Goal: Task Accomplishment & Management: Complete application form

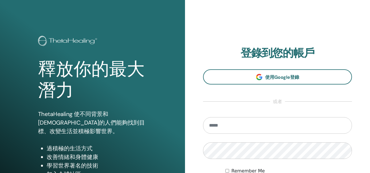
scroll to position [102, 0]
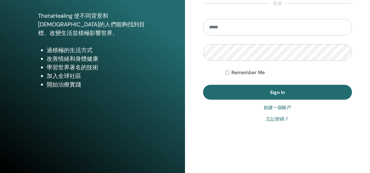
type input "**********"
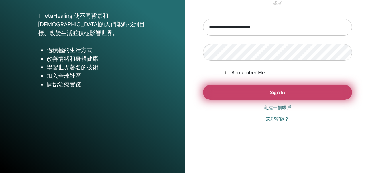
click at [242, 92] on button "Sign In" at bounding box center [277, 92] width 149 height 15
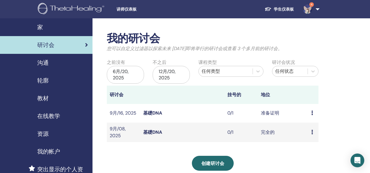
click at [313, 112] on div "预习 编辑 与会者 取消" at bounding box center [313, 113] width 4 height 7
click at [317, 145] on p "取消" at bounding box center [312, 142] width 14 height 7
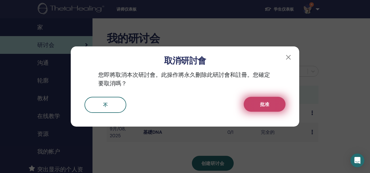
click at [265, 106] on span "批准" at bounding box center [264, 104] width 9 height 6
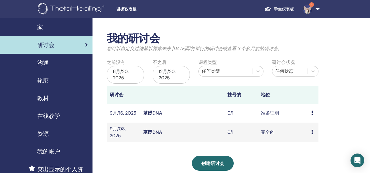
click at [312, 133] on icon at bounding box center [312, 132] width 2 height 5
click at [335, 123] on div "我的研讨会 您可以自定义过滤器以探索未来 3 个月之后即将举行的研讨会或查看 3 个多月前的研讨会。 之前没有 6月/20, 2025 不之后 12月/20,…" at bounding box center [230, 158] width 277 height 280
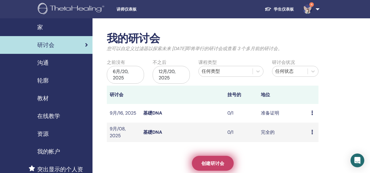
click at [207, 159] on link "创建研讨会" at bounding box center [213, 163] width 42 height 15
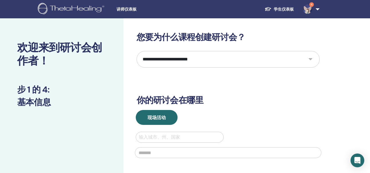
click at [191, 64] on select "**********" at bounding box center [228, 59] width 183 height 17
select select "*"
click at [137, 51] on select "**********" at bounding box center [228, 59] width 183 height 17
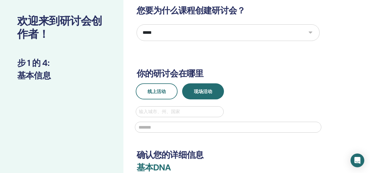
scroll to position [57, 0]
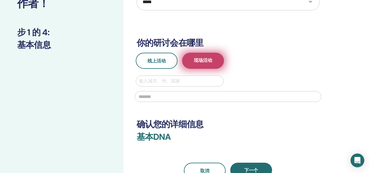
click at [213, 62] on button "现场活动" at bounding box center [203, 61] width 42 height 16
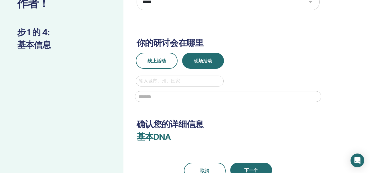
click at [196, 83] on div at bounding box center [180, 81] width 82 height 8
type input "*"
type input "**"
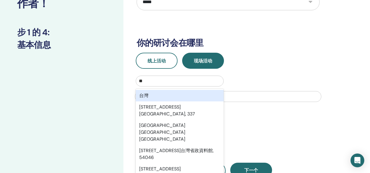
scroll to position [0, 0]
click at [190, 94] on div "台灣" at bounding box center [180, 95] width 88 height 11
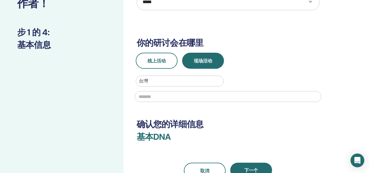
click at [189, 96] on input "text" at bounding box center [228, 96] width 186 height 11
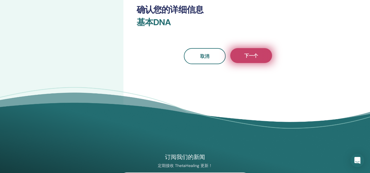
type input "**"
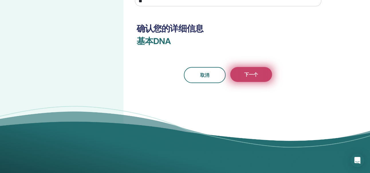
scroll to position [151, 0]
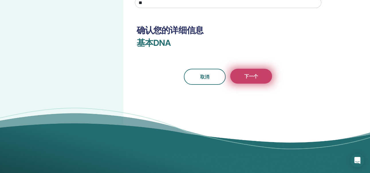
click at [251, 72] on button "下一个" at bounding box center [251, 76] width 42 height 15
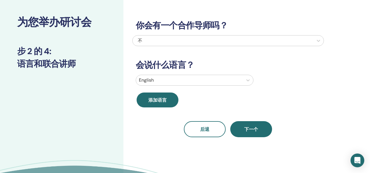
scroll to position [0, 0]
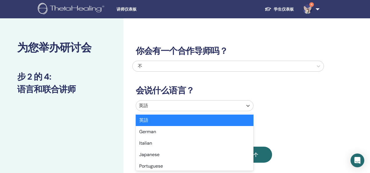
click at [147, 103] on div at bounding box center [189, 106] width 101 height 8
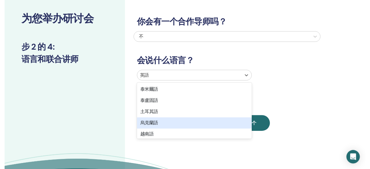
scroll to position [483, 0]
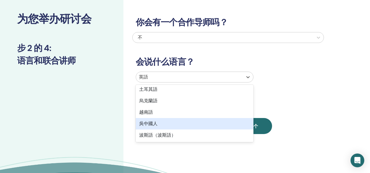
click at [149, 123] on div "吳中國人" at bounding box center [195, 123] width 118 height 11
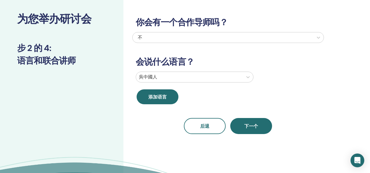
click at [248, 135] on div "你会有一个合作导师吗？ 不 会说什么语言？ 吳中國人 添加语言 后退 下一个" at bounding box center [246, 102] width 246 height 224
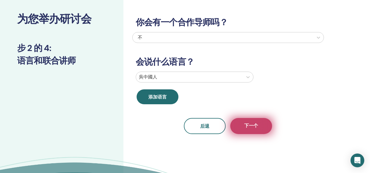
click at [248, 130] on button "下一个" at bounding box center [251, 126] width 42 height 16
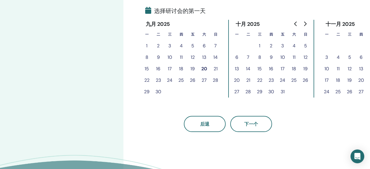
scroll to position [143, 0]
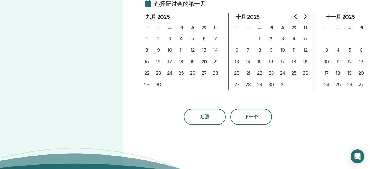
click at [172, 72] on button "24" at bounding box center [169, 72] width 11 height 11
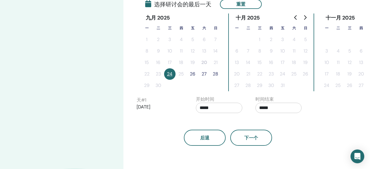
click at [194, 74] on button "26" at bounding box center [192, 73] width 11 height 11
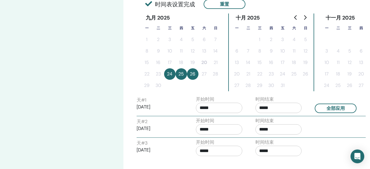
scroll to position [172, 0]
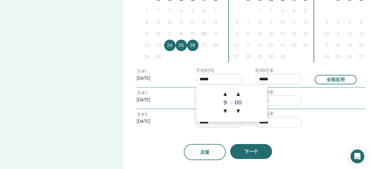
click at [214, 80] on input "*****" at bounding box center [219, 79] width 46 height 10
click at [226, 92] on span "▲" at bounding box center [224, 93] width 11 height 11
type input "*****"
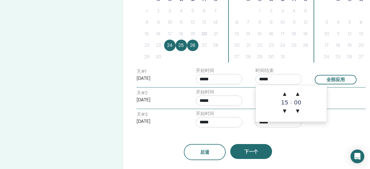
click at [281, 81] on input "*****" at bounding box center [278, 79] width 46 height 10
click at [282, 93] on span "▲" at bounding box center [284, 93] width 11 height 11
type input "*****"
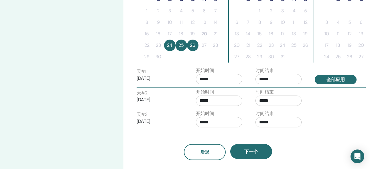
click at [338, 77] on button "全部应用" at bounding box center [336, 79] width 42 height 9
type input "*****"
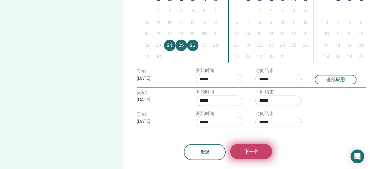
click at [255, 152] on span "下一个" at bounding box center [251, 151] width 14 height 6
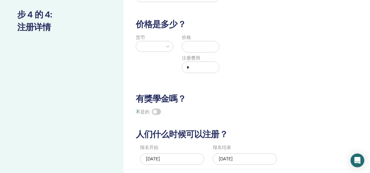
scroll to position [29, 0]
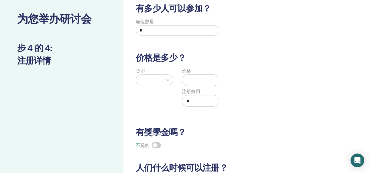
click at [155, 78] on div at bounding box center [149, 80] width 21 height 8
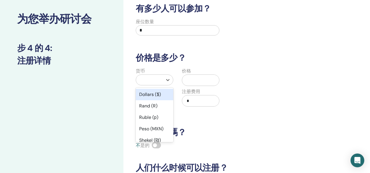
scroll to position [31, 0]
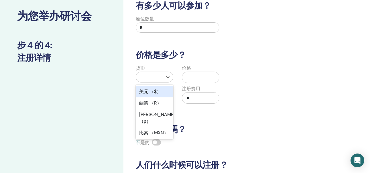
click at [154, 94] on div "美元 （$）" at bounding box center [154, 91] width 37 height 11
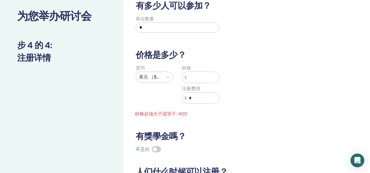
click at [208, 76] on input "text" at bounding box center [203, 77] width 33 height 11
type input "*"
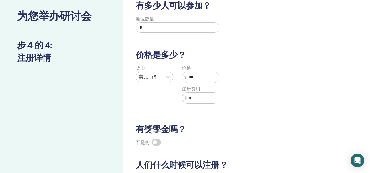
type input "***"
click at [202, 99] on input "*" at bounding box center [203, 97] width 33 height 11
type input "*"
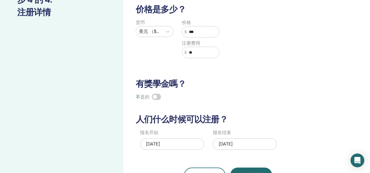
scroll to position [146, 0]
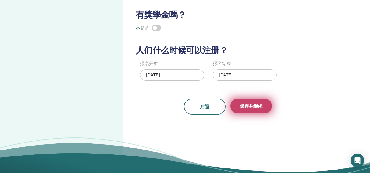
type input "**"
click at [242, 107] on span "保存并继续" at bounding box center [251, 106] width 23 height 6
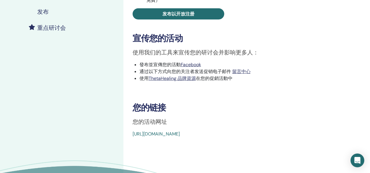
scroll to position [115, 0]
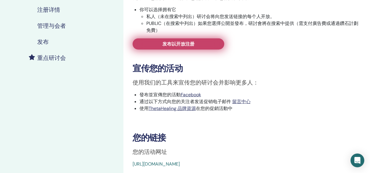
click at [179, 44] on span "发布以开放注册" at bounding box center [178, 44] width 32 height 6
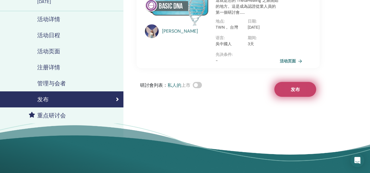
scroll to position [57, 0]
click at [297, 92] on span "发布" at bounding box center [295, 89] width 9 height 6
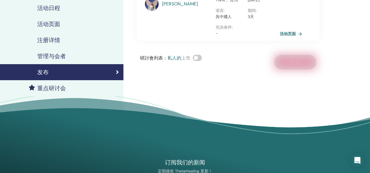
scroll to position [86, 0]
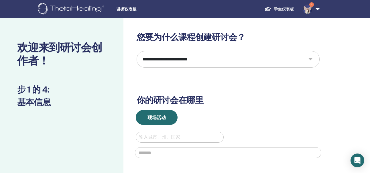
click at [181, 60] on select "**********" at bounding box center [228, 59] width 183 height 17
select select "*"
click at [137, 51] on select "**********" at bounding box center [228, 59] width 183 height 17
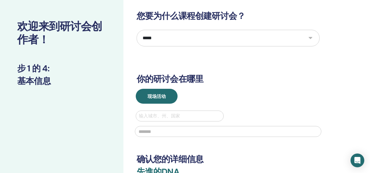
scroll to position [57, 0]
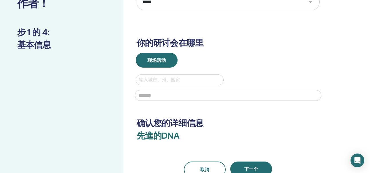
click at [159, 78] on div at bounding box center [180, 80] width 82 height 8
type input "*"
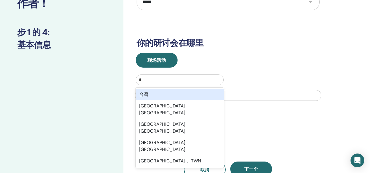
scroll to position [0, 0]
click at [154, 92] on div "台灣" at bounding box center [180, 94] width 88 height 11
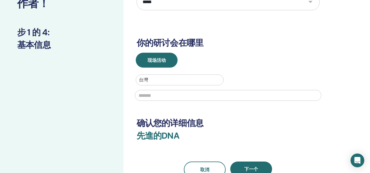
click at [151, 97] on input "text" at bounding box center [228, 95] width 186 height 11
type input "**"
click at [228, 119] on h3 "确认您的详细信息" at bounding box center [228, 123] width 183 height 10
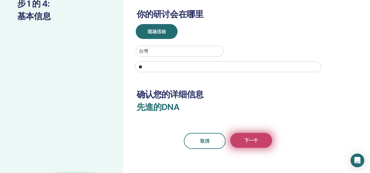
click at [258, 143] on button "下一个" at bounding box center [251, 140] width 42 height 15
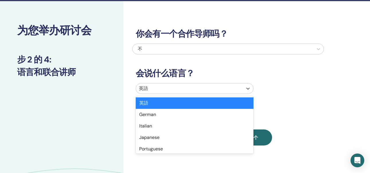
click at [155, 90] on div at bounding box center [189, 88] width 101 height 8
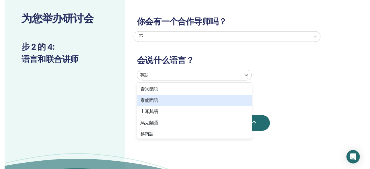
scroll to position [483, 0]
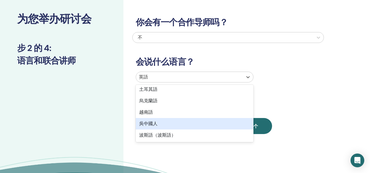
click at [160, 124] on div "吳中國人" at bounding box center [195, 123] width 118 height 11
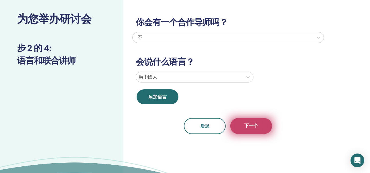
click at [249, 127] on span "下一个" at bounding box center [251, 126] width 14 height 7
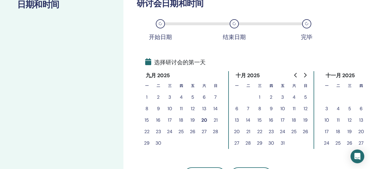
scroll to position [86, 0]
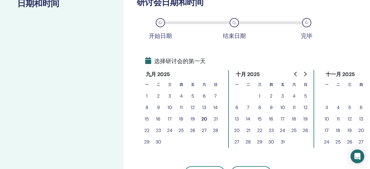
click at [236, 120] on button "13" at bounding box center [236, 118] width 11 height 11
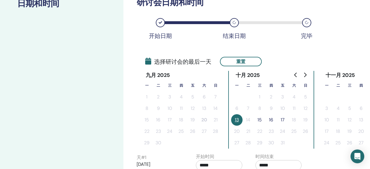
click at [260, 121] on button "15" at bounding box center [259, 119] width 11 height 11
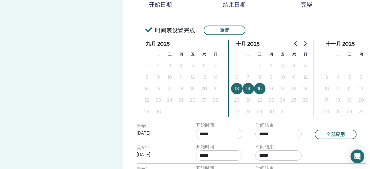
scroll to position [143, 0]
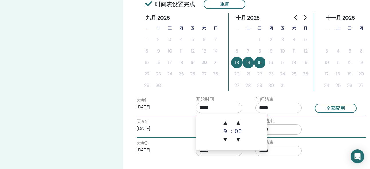
click at [220, 108] on input "*****" at bounding box center [219, 107] width 46 height 10
click at [226, 123] on span "▲" at bounding box center [224, 122] width 11 height 11
type input "*****"
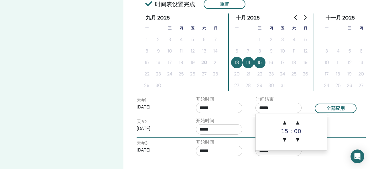
click at [287, 108] on input "*****" at bounding box center [278, 107] width 46 height 10
click at [288, 122] on span "▲" at bounding box center [284, 122] width 11 height 11
click at [287, 122] on span "▲" at bounding box center [284, 122] width 11 height 11
click at [297, 124] on span "▲" at bounding box center [297, 122] width 11 height 11
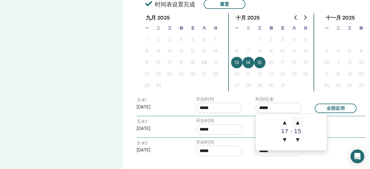
click at [297, 124] on span "▲" at bounding box center [297, 122] width 11 height 11
type input "*****"
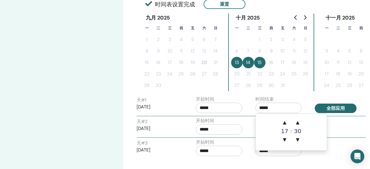
click at [342, 105] on button "全部应用" at bounding box center [336, 107] width 42 height 9
type input "*****"
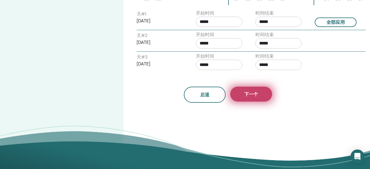
click at [258, 94] on button "下一个" at bounding box center [251, 93] width 42 height 15
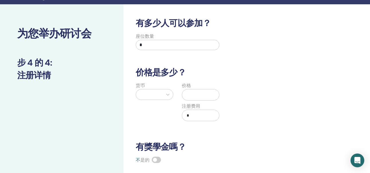
scroll to position [0, 0]
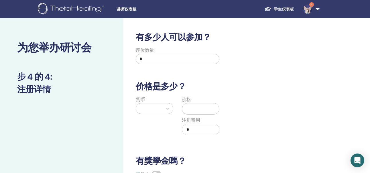
click at [149, 58] on input "*" at bounding box center [178, 59] width 84 height 10
type input "*"
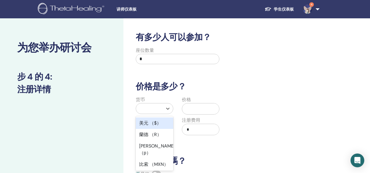
click at [143, 110] on div at bounding box center [149, 108] width 21 height 8
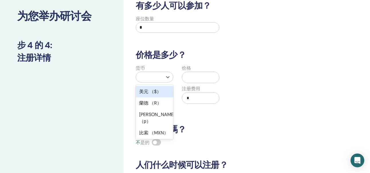
click at [149, 92] on div "美元 （$）" at bounding box center [154, 91] width 37 height 11
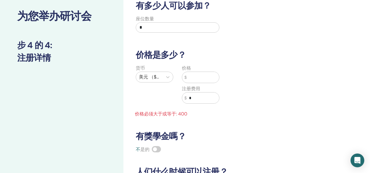
click at [194, 77] on input "text" at bounding box center [203, 77] width 33 height 11
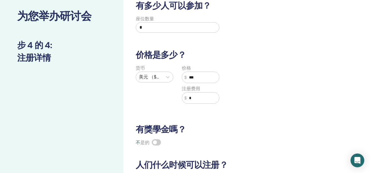
type input "***"
click at [189, 97] on input "*" at bounding box center [203, 97] width 33 height 11
click at [193, 96] on input "*" at bounding box center [203, 97] width 33 height 11
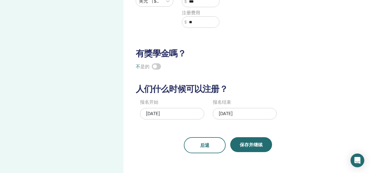
scroll to position [117, 0]
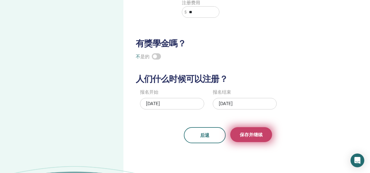
type input "**"
click at [250, 135] on span "保存并继续" at bounding box center [251, 135] width 23 height 6
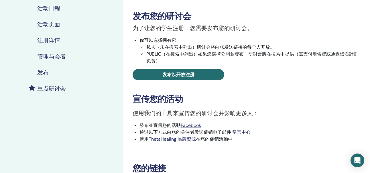
scroll to position [143, 0]
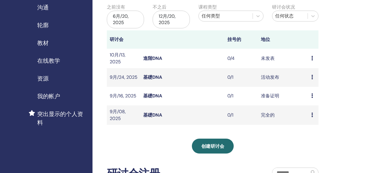
scroll to position [57, 0]
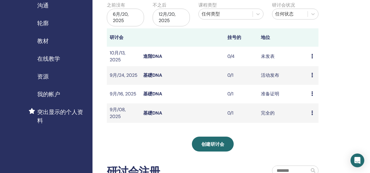
click at [311, 56] on icon at bounding box center [312, 56] width 2 height 5
click at [286, 172] on input "text" at bounding box center [290, 171] width 37 height 10
click at [147, 58] on link "進階DNA" at bounding box center [152, 56] width 19 height 6
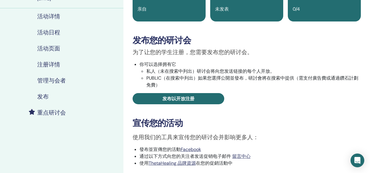
scroll to position [57, 0]
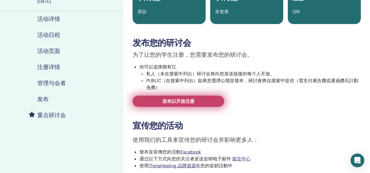
click at [181, 105] on link "发布以开放注册" at bounding box center [179, 101] width 92 height 11
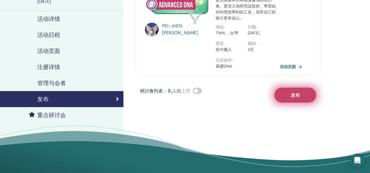
click at [299, 98] on span "发布" at bounding box center [295, 95] width 9 height 6
